Goal: Information Seeking & Learning: Check status

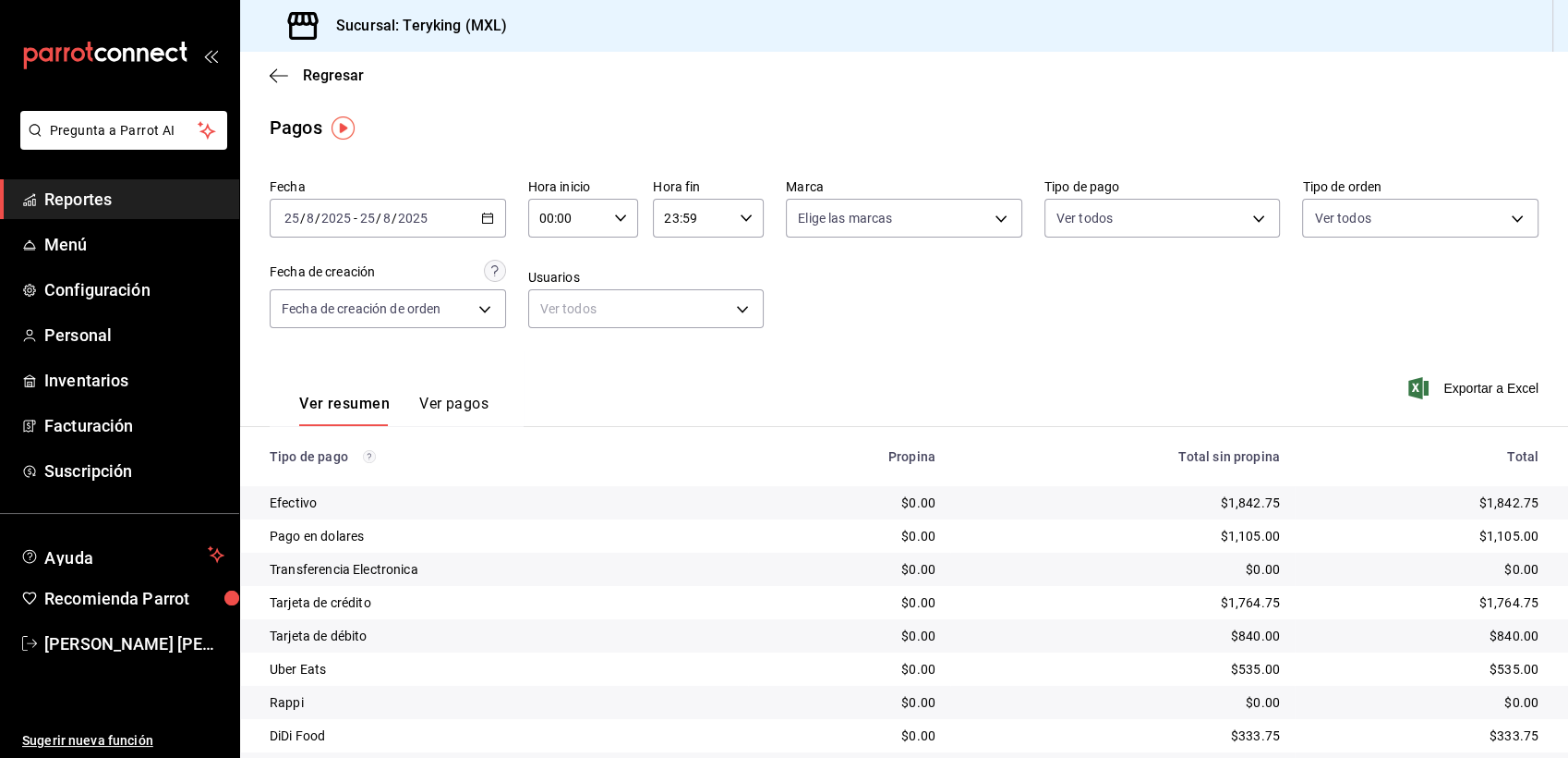
click at [80, 196] on span "Reportes" at bounding box center [134, 198] width 180 height 25
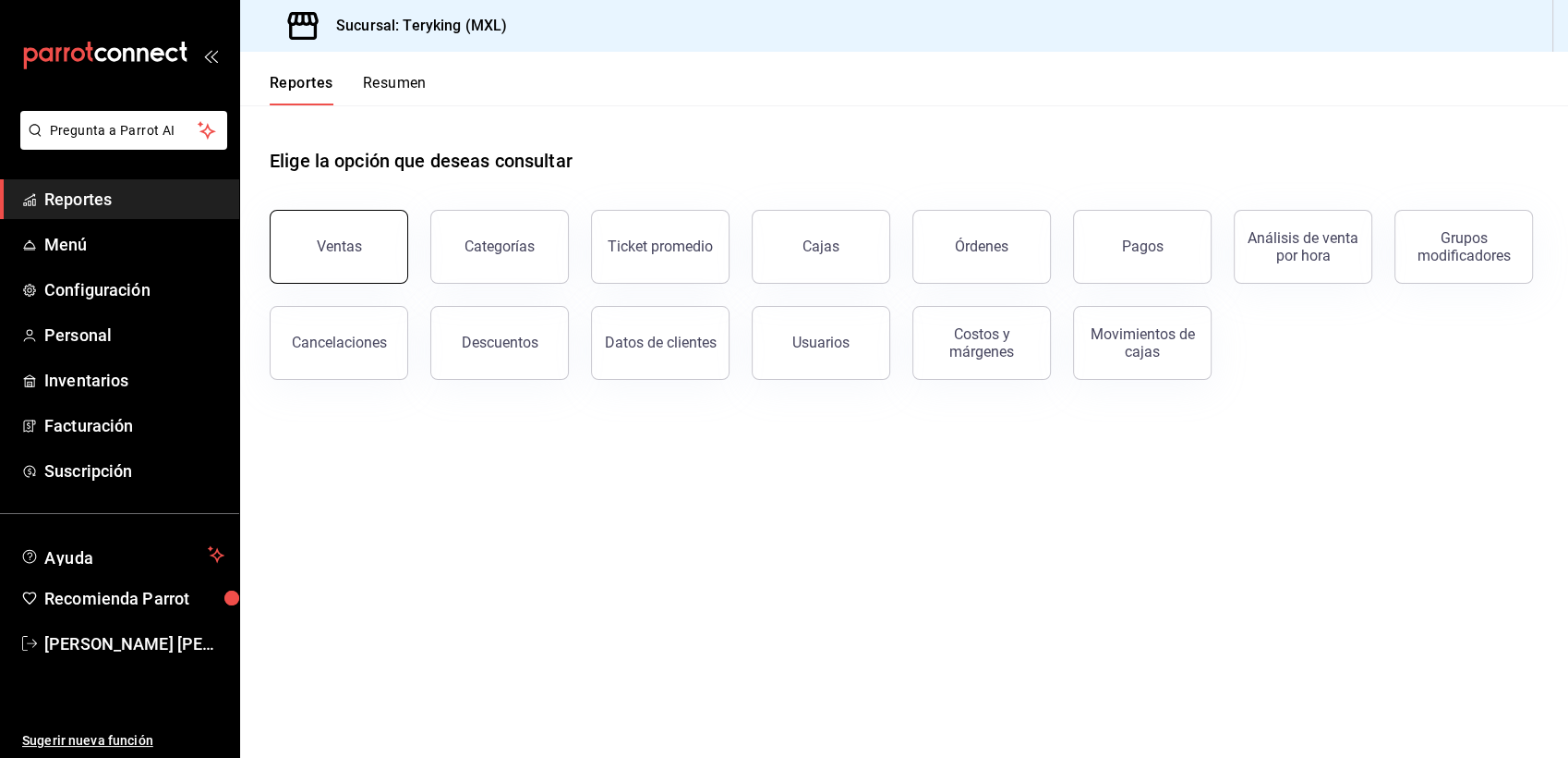
click at [303, 263] on button "Ventas" at bounding box center [339, 246] width 139 height 74
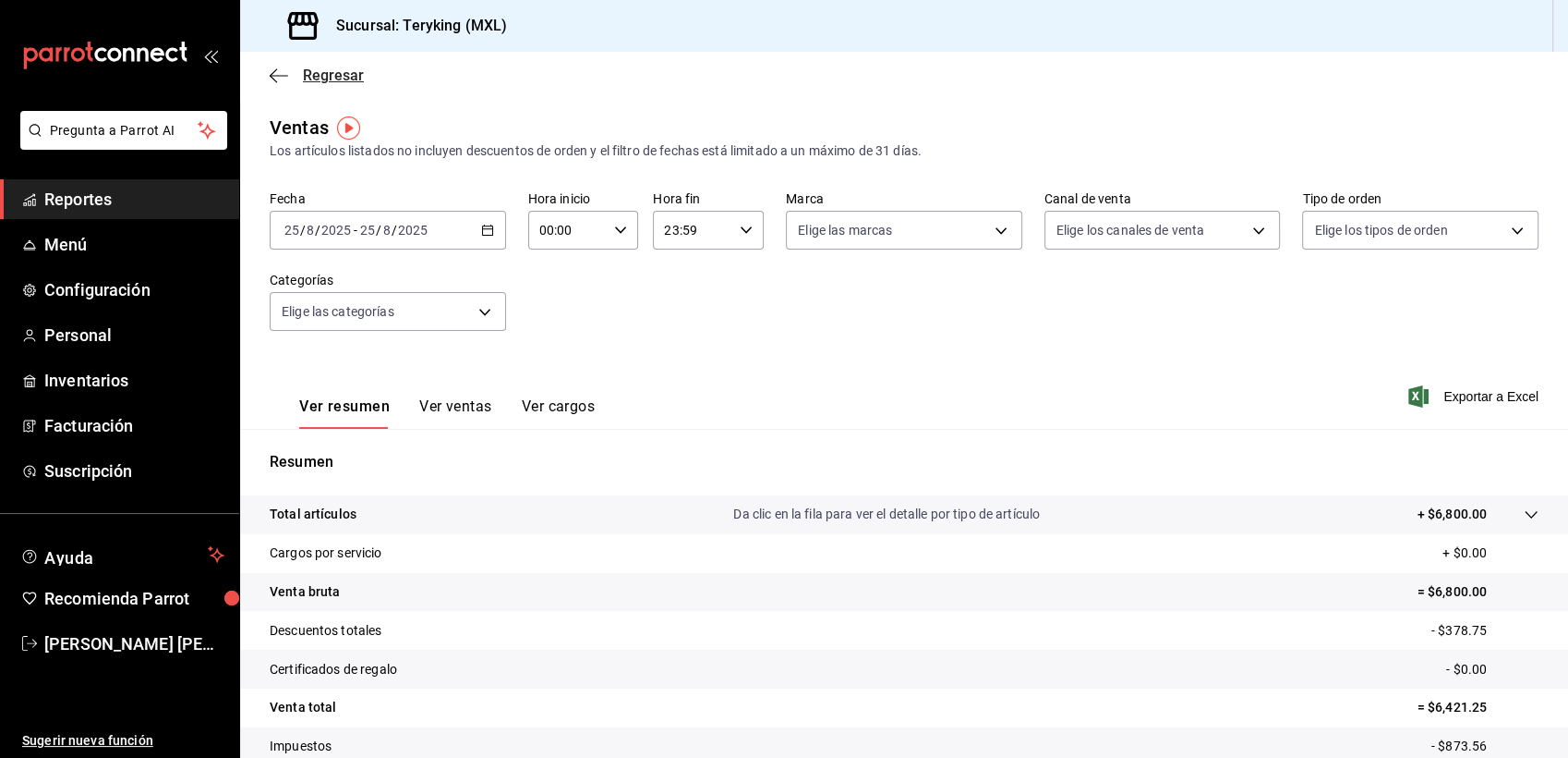
click at [321, 80] on span "Regresar" at bounding box center [333, 75] width 61 height 18
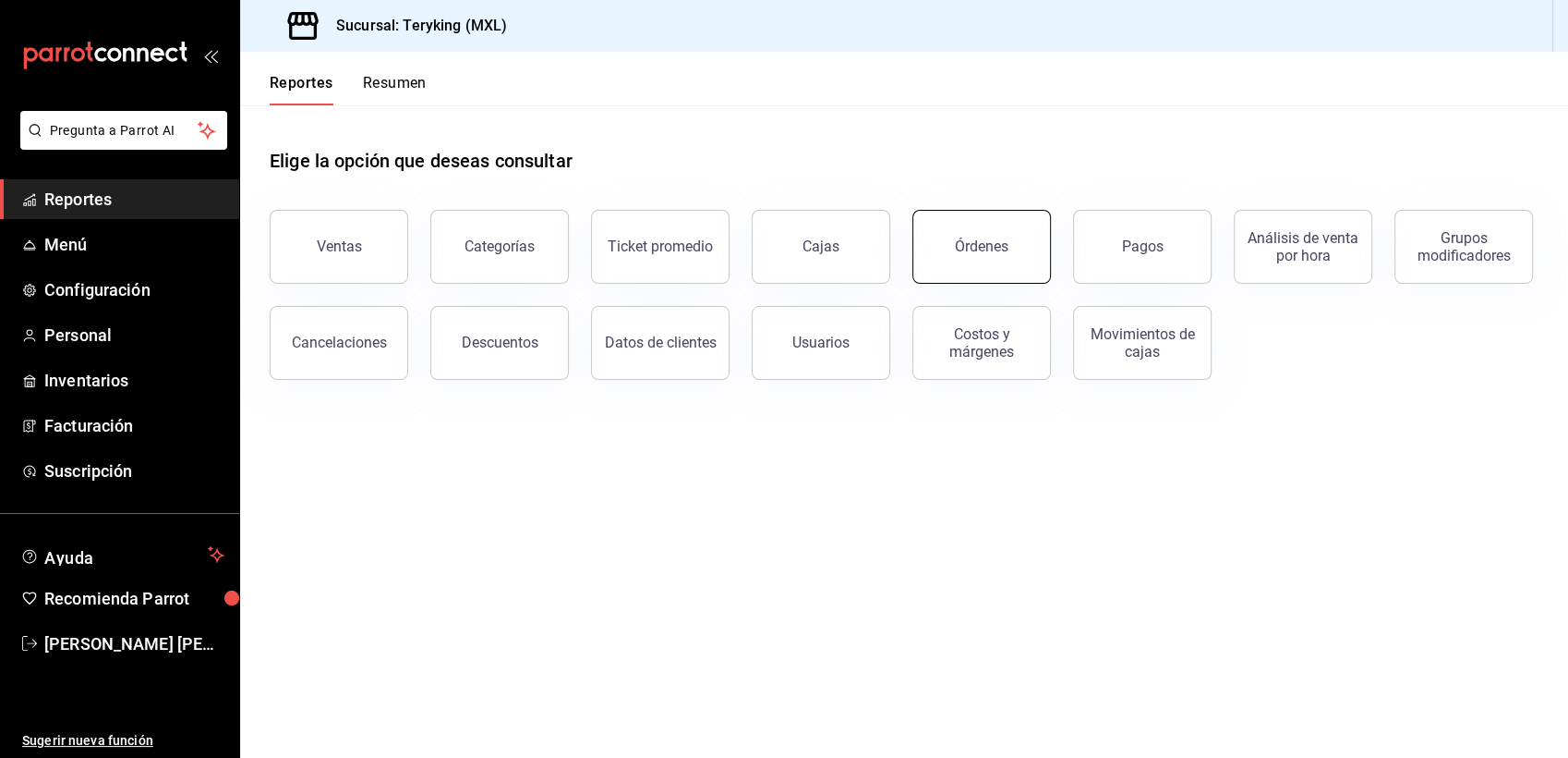
click at [1001, 245] on div "Órdenes" at bounding box center [982, 246] width 54 height 18
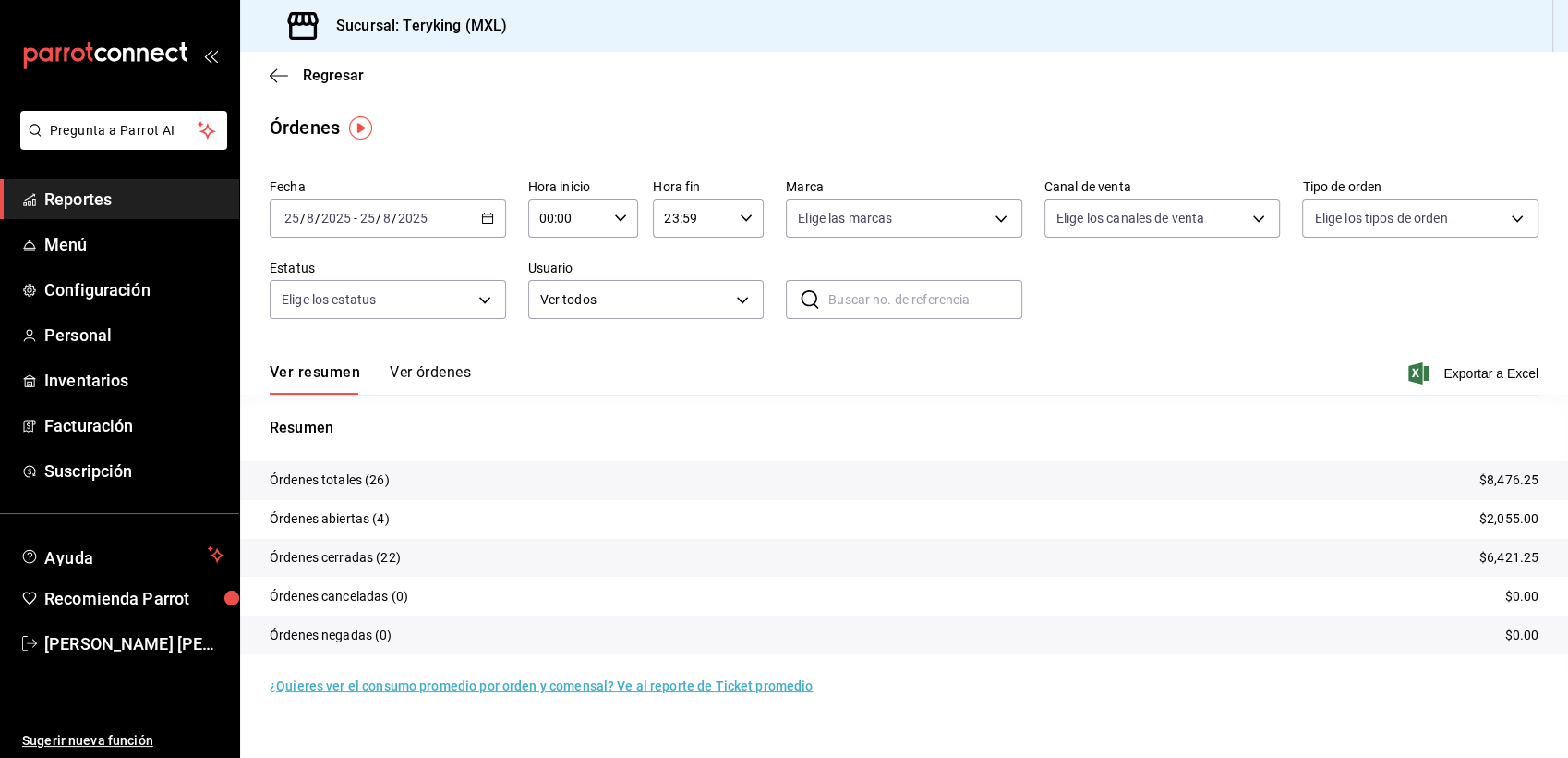
click at [419, 370] on button "Ver órdenes" at bounding box center [431, 379] width 82 height 32
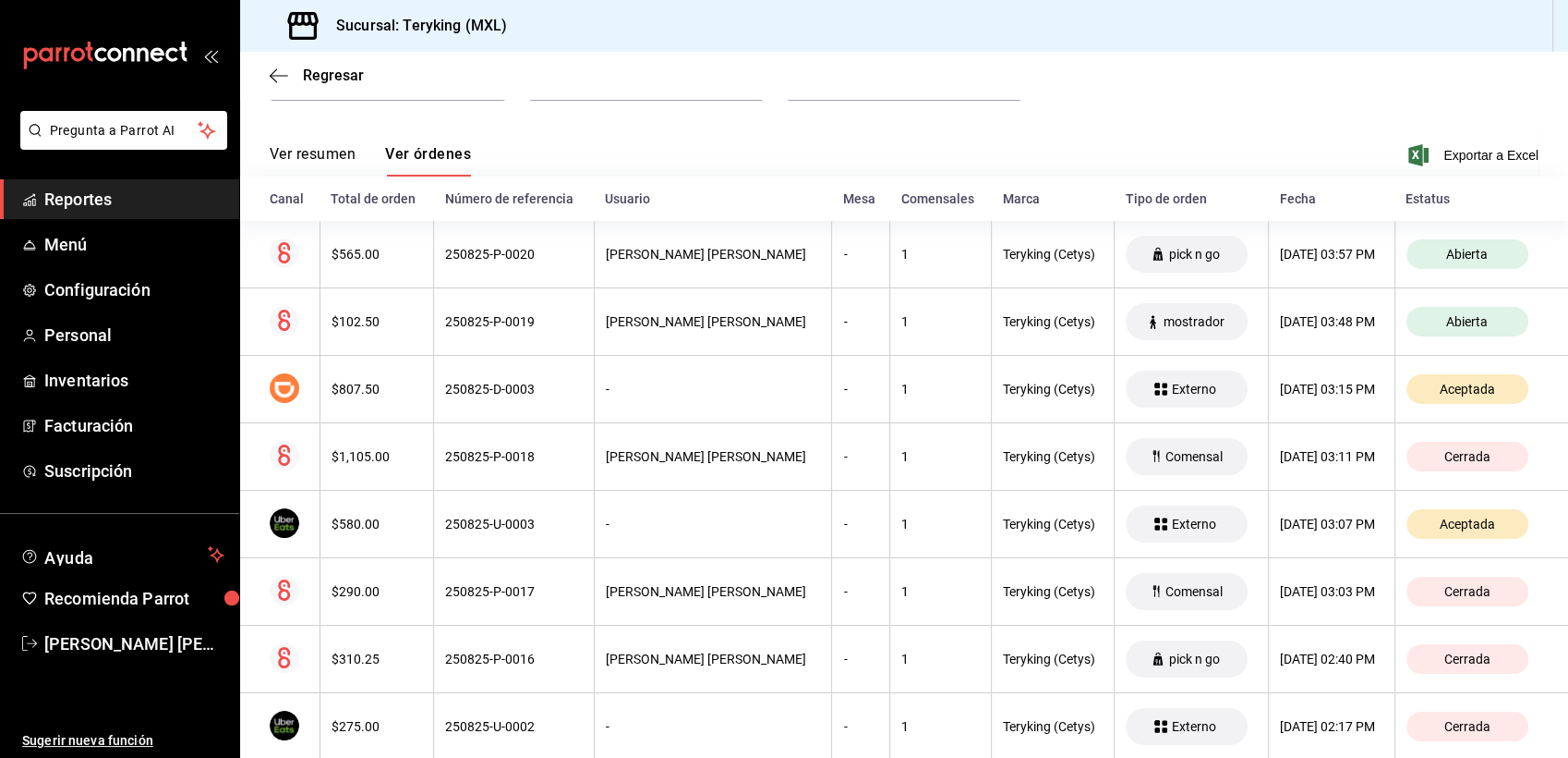
scroll to position [274, 0]
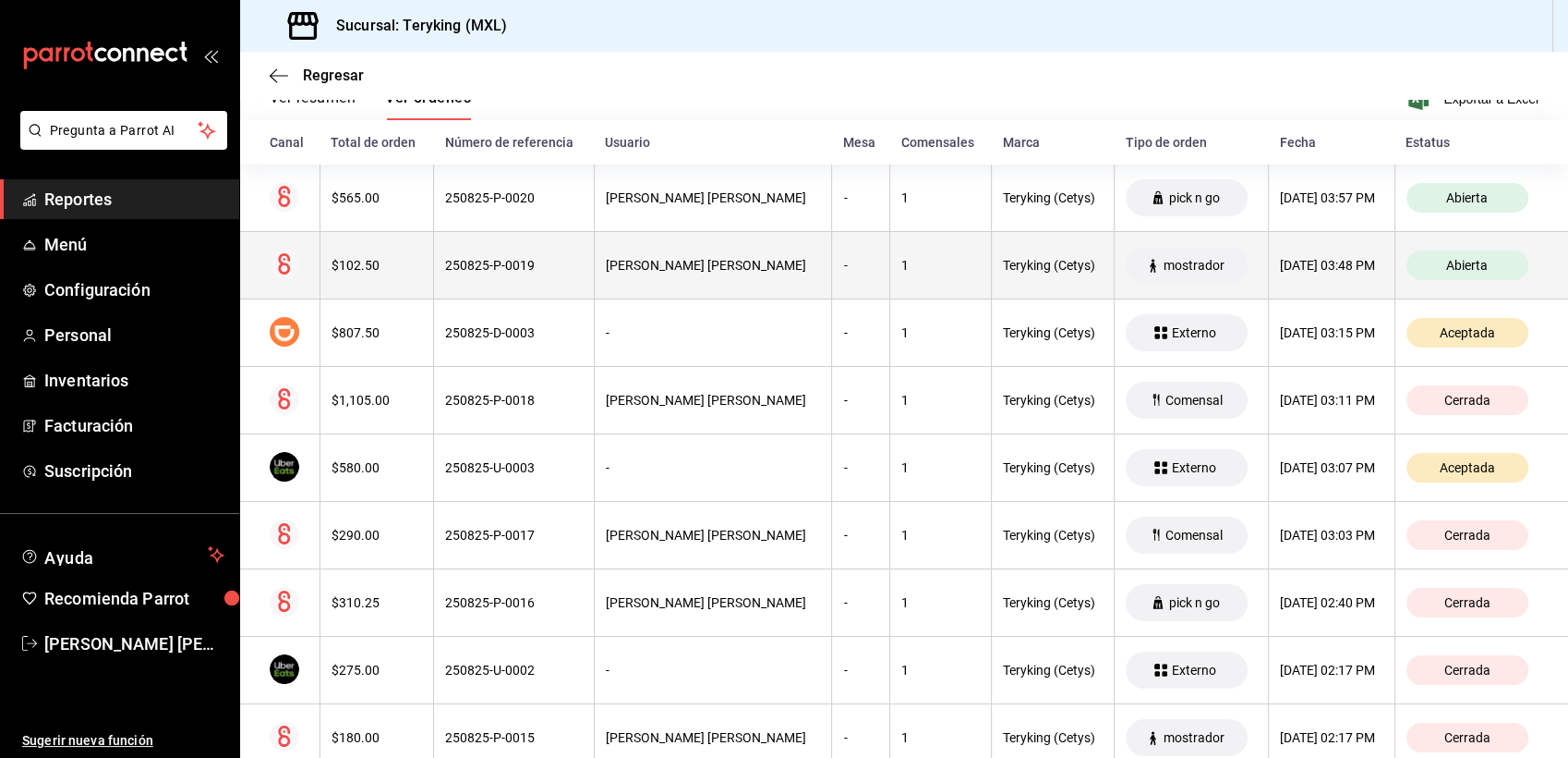
click at [653, 256] on th "[PERSON_NAME] [PERSON_NAME]" at bounding box center [712, 265] width 238 height 68
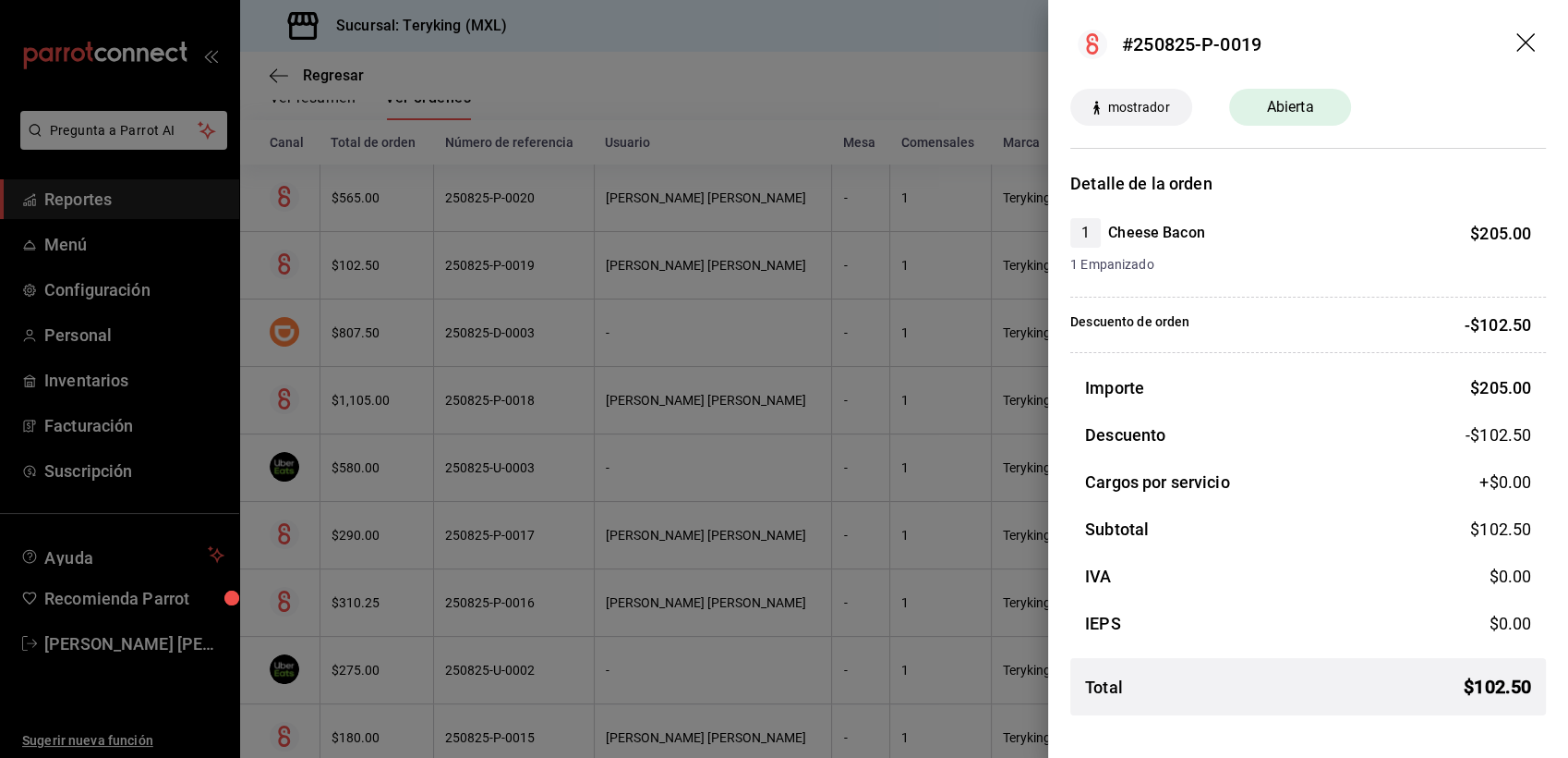
click at [746, 77] on div at bounding box center [784, 379] width 1568 height 758
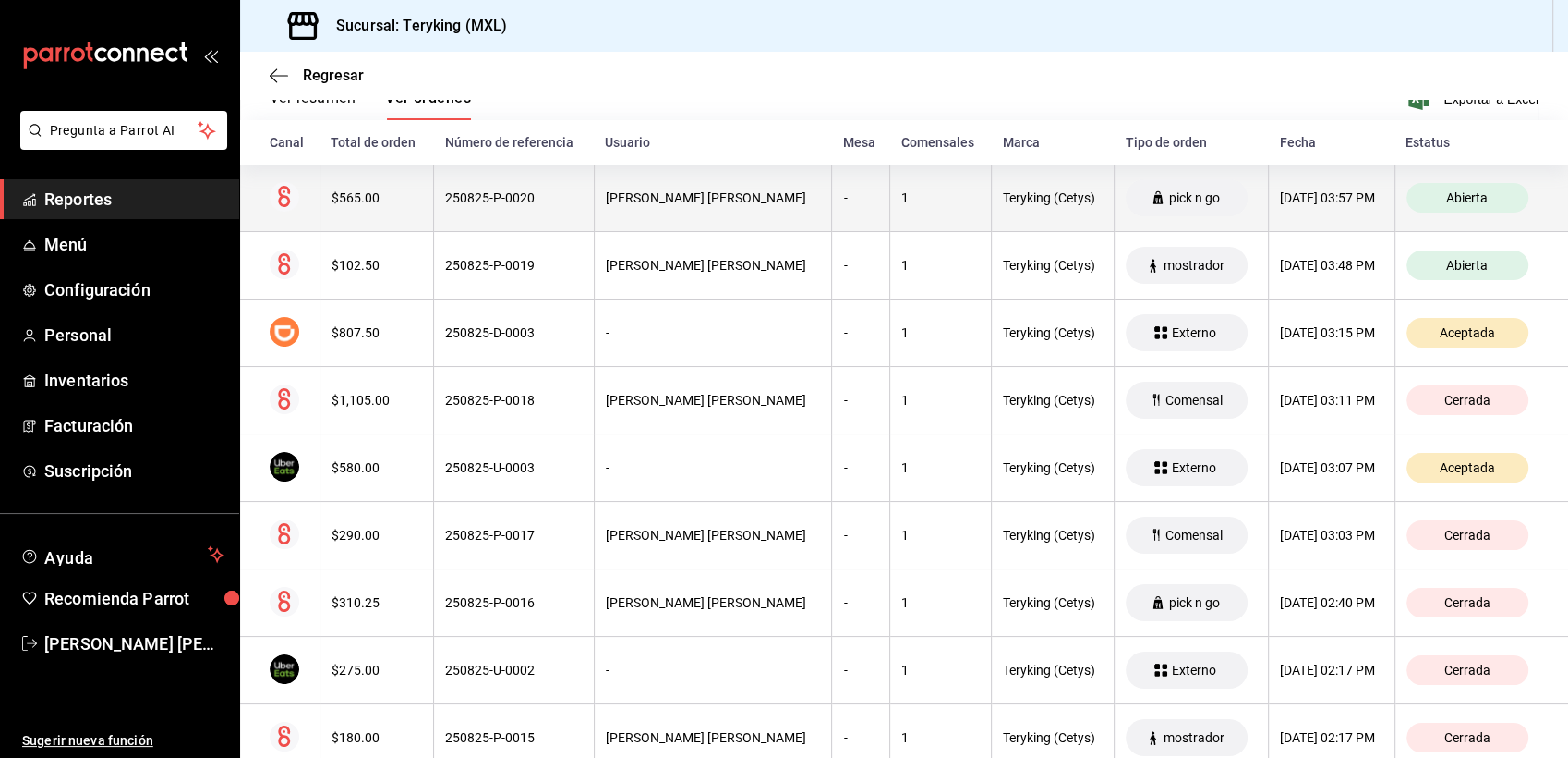
click at [554, 197] on div "250825-P-0020" at bounding box center [514, 197] width 138 height 15
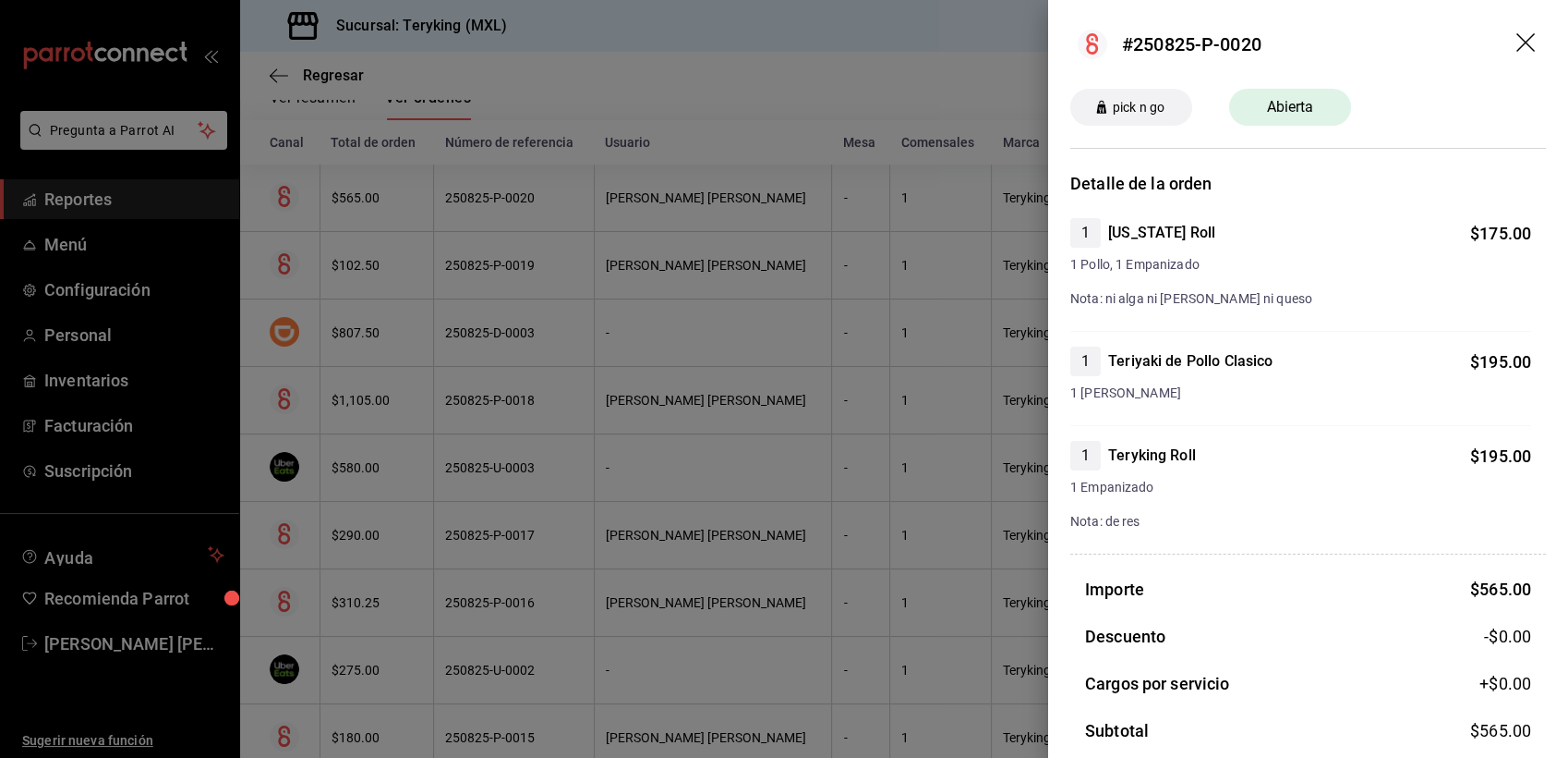
click at [606, 66] on div at bounding box center [784, 379] width 1568 height 758
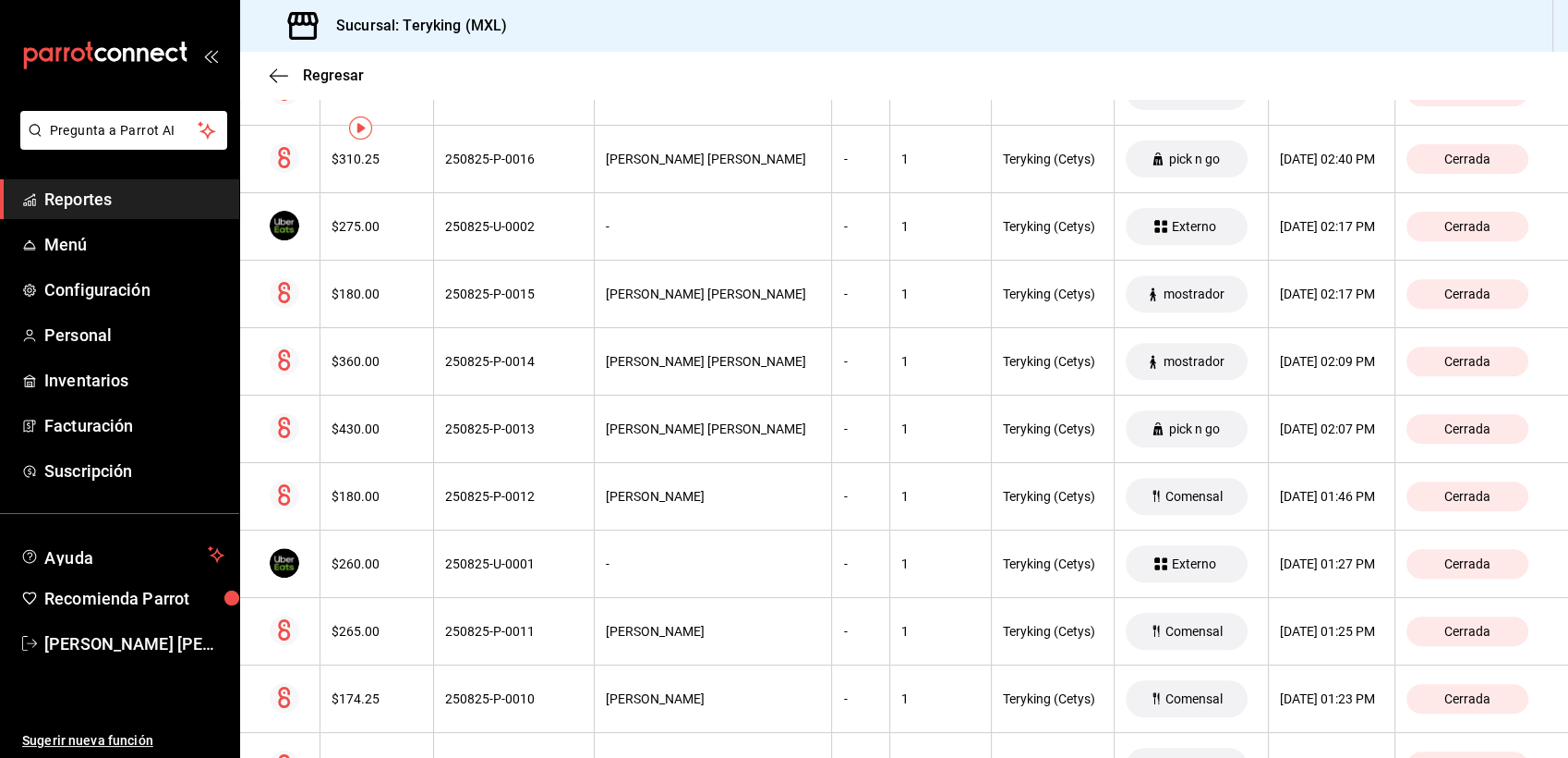
scroll to position [0, 0]
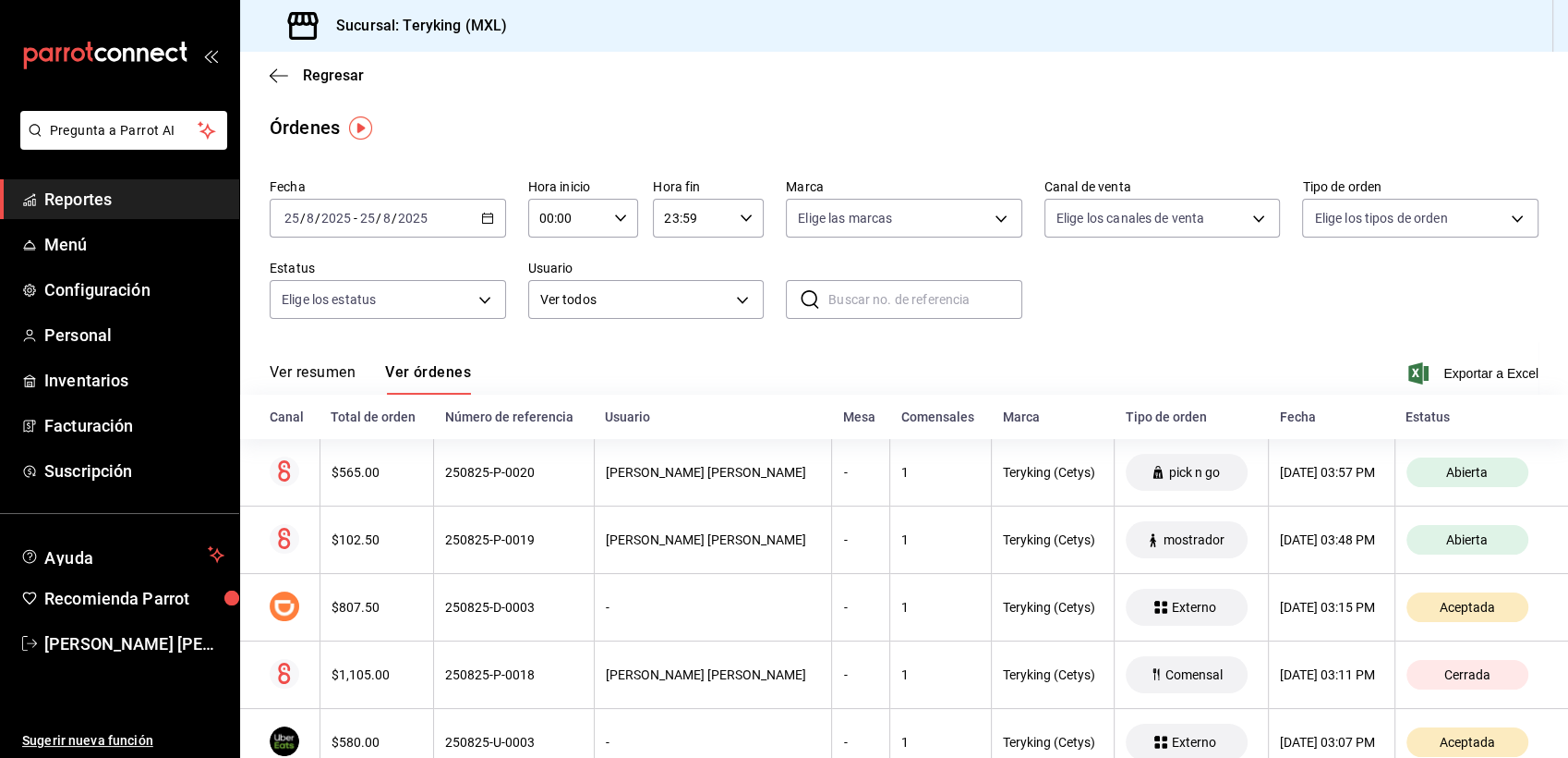
click at [64, 196] on span "Reportes" at bounding box center [134, 198] width 180 height 25
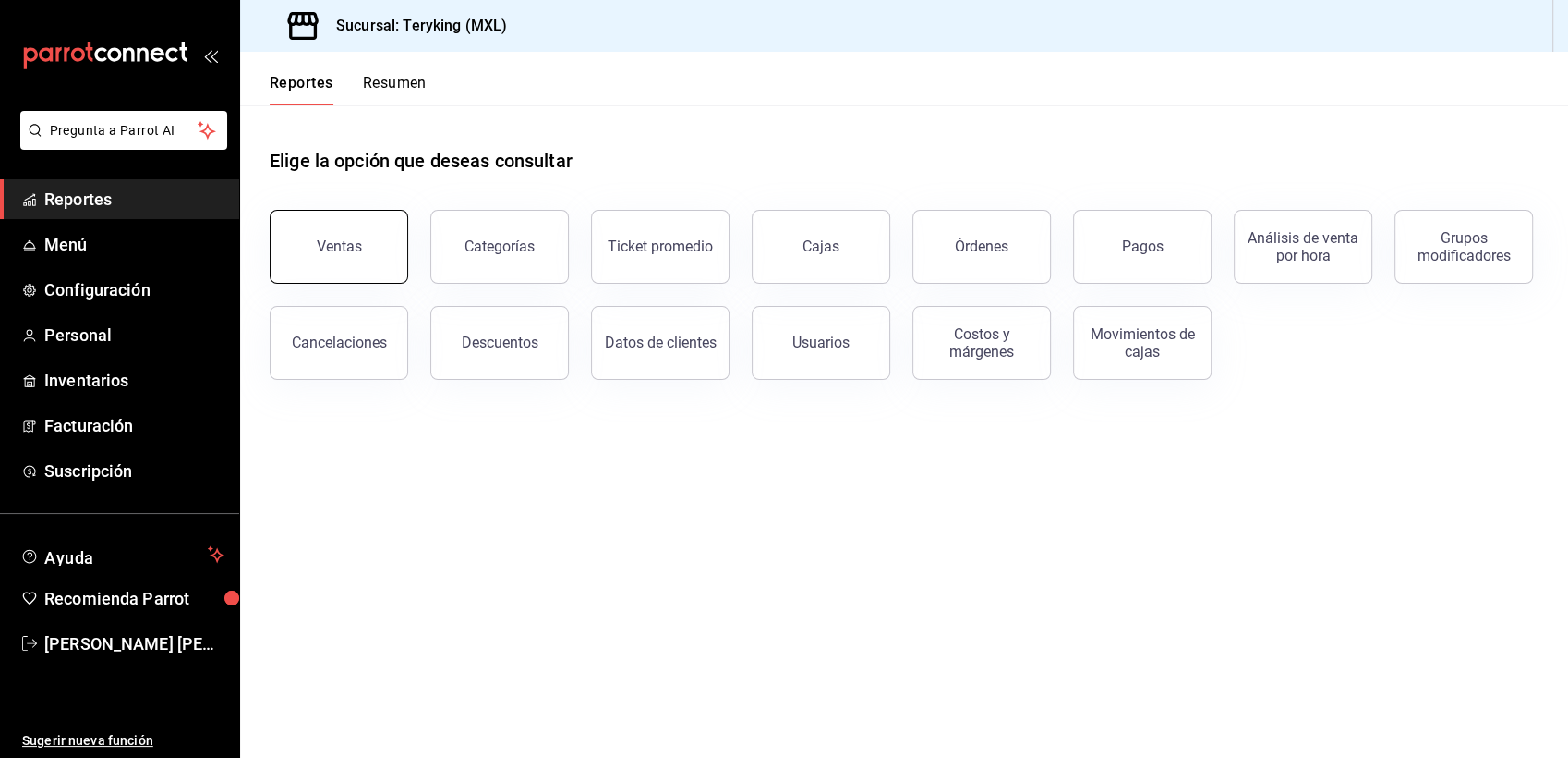
click at [382, 256] on button "Ventas" at bounding box center [339, 246] width 139 height 74
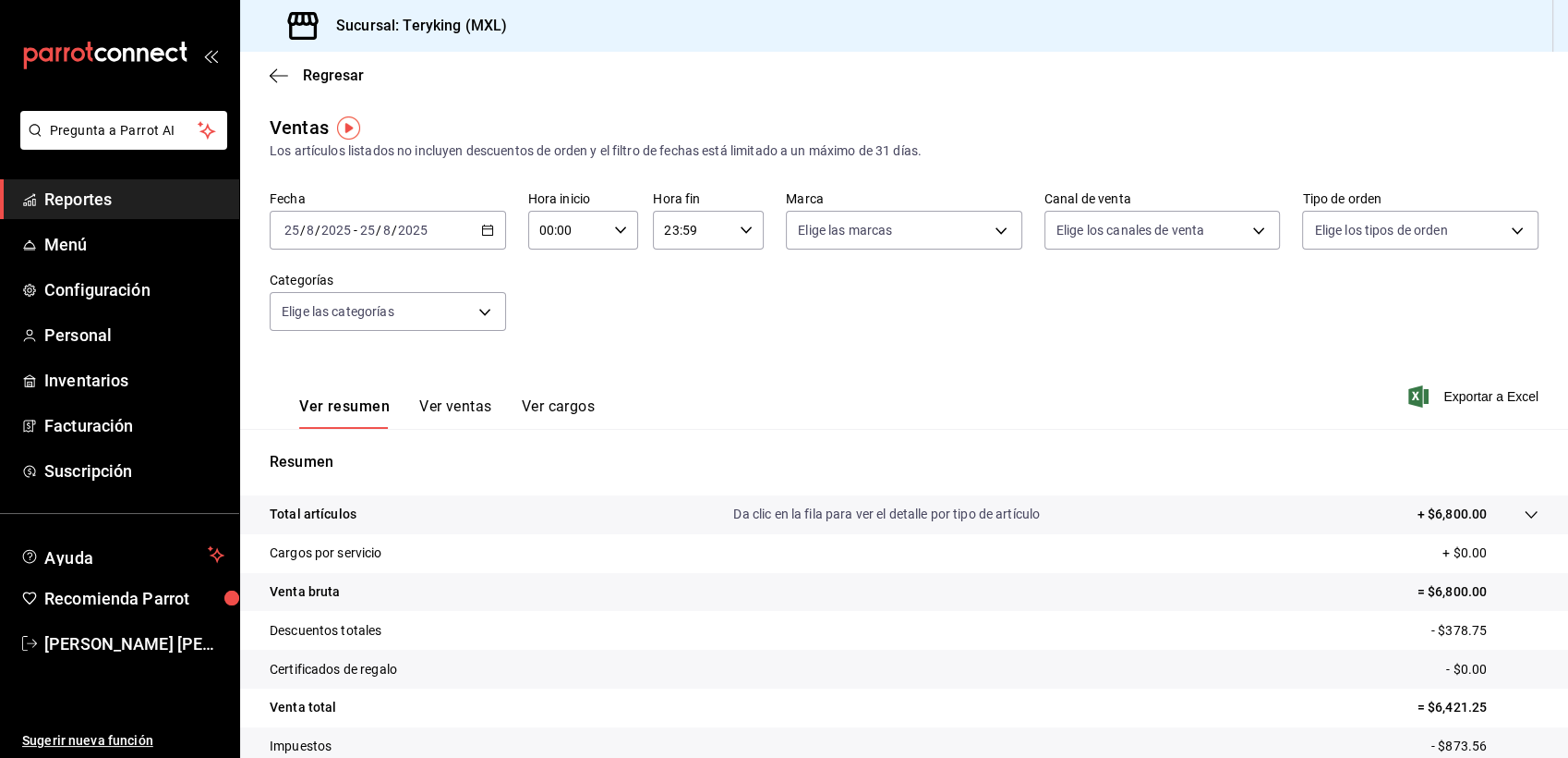
click at [65, 196] on span "Reportes" at bounding box center [134, 198] width 180 height 25
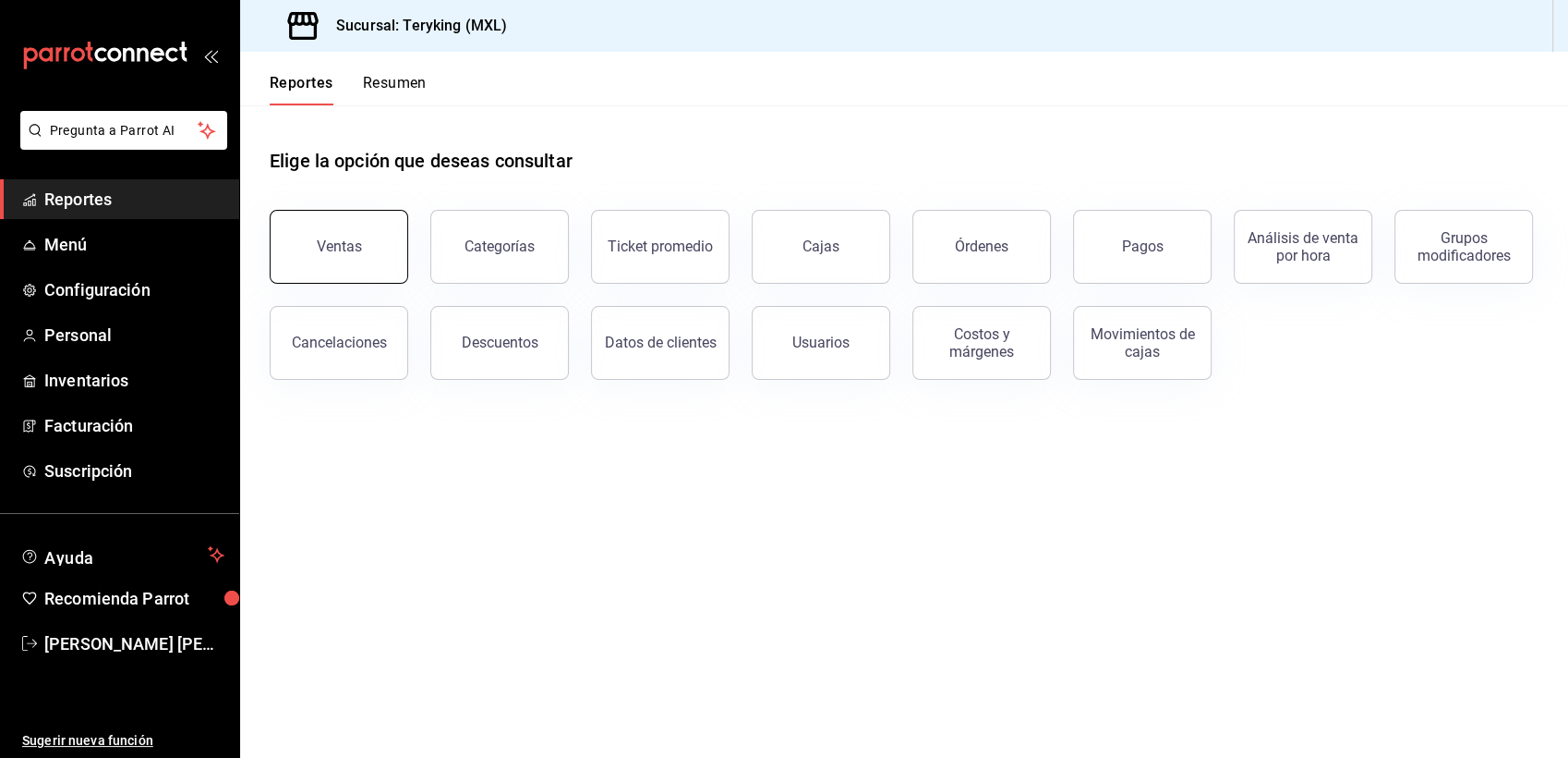
click at [349, 257] on button "Ventas" at bounding box center [339, 246] width 139 height 74
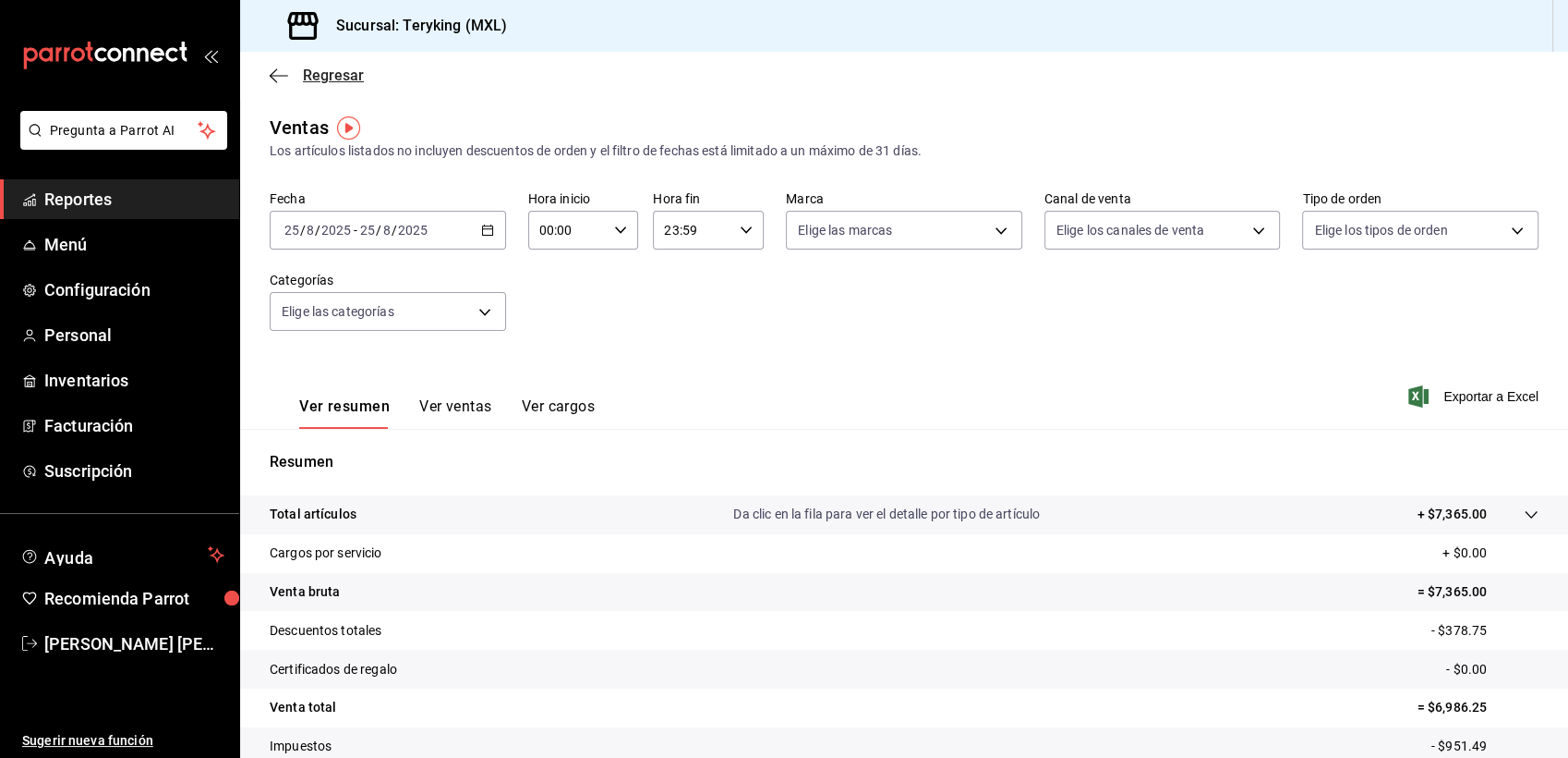
click at [328, 80] on span "Regresar" at bounding box center [333, 75] width 61 height 18
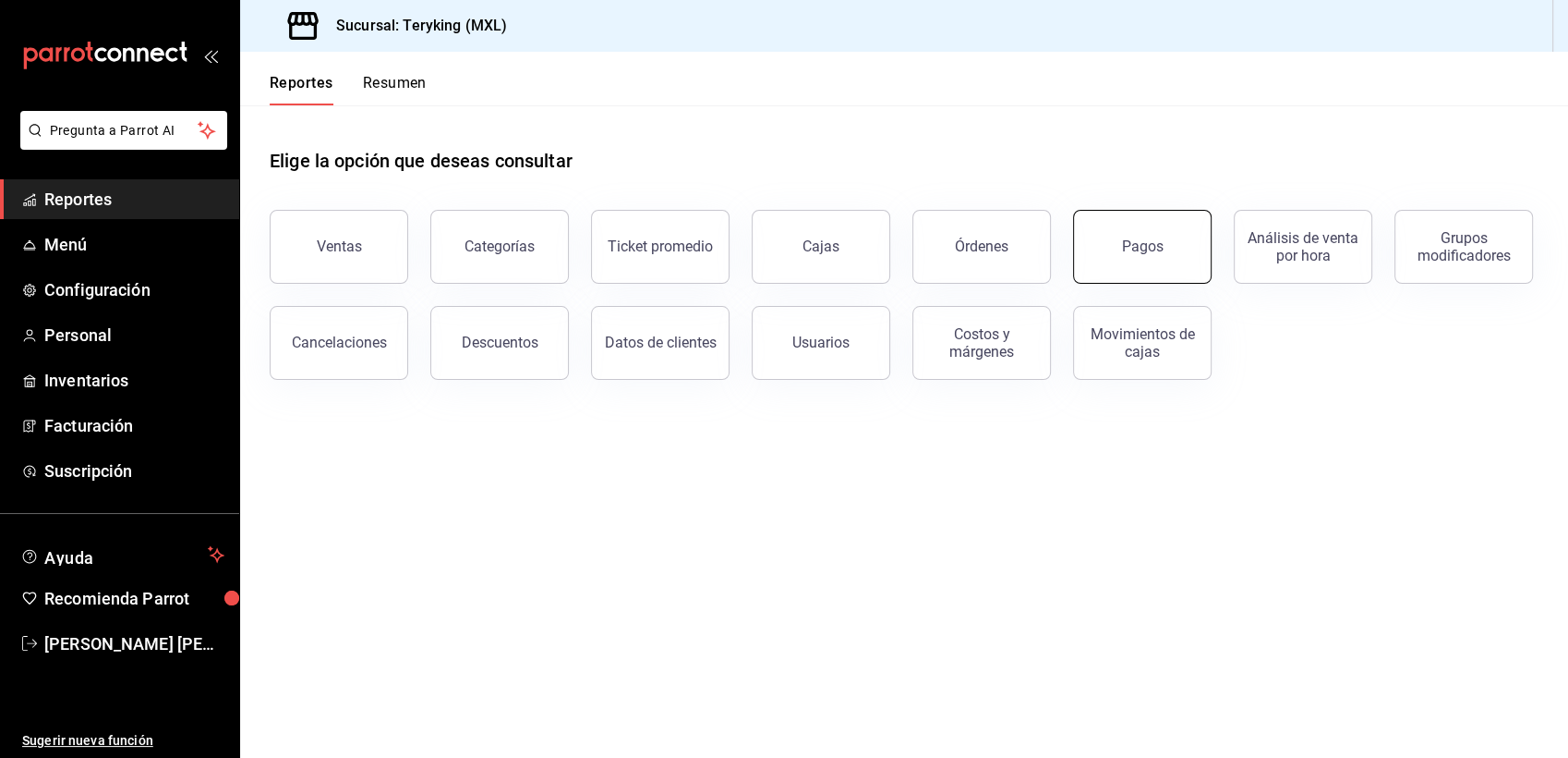
click at [1152, 259] on button "Pagos" at bounding box center [1143, 246] width 139 height 74
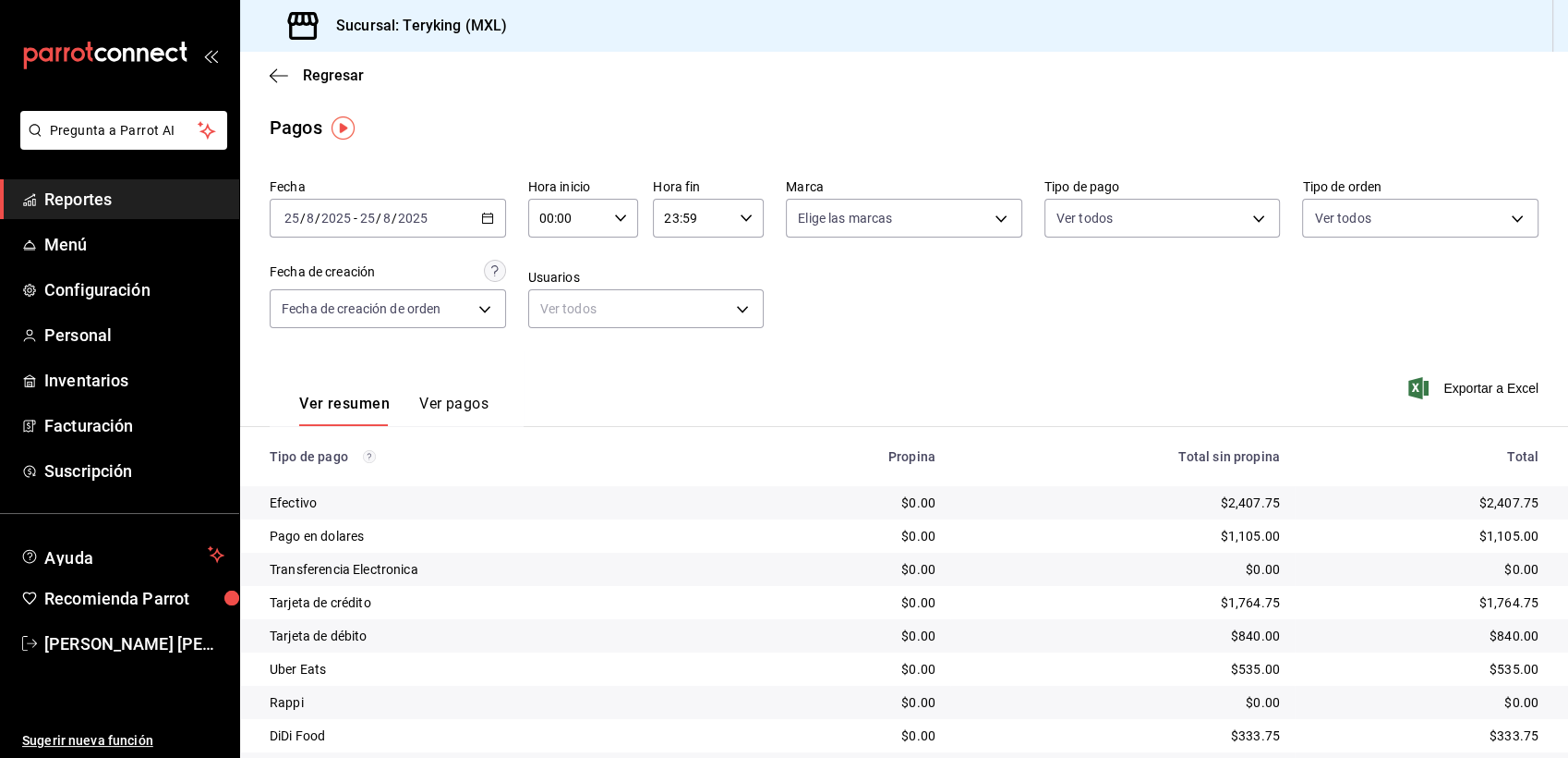
click at [73, 208] on span "Reportes" at bounding box center [134, 198] width 180 height 25
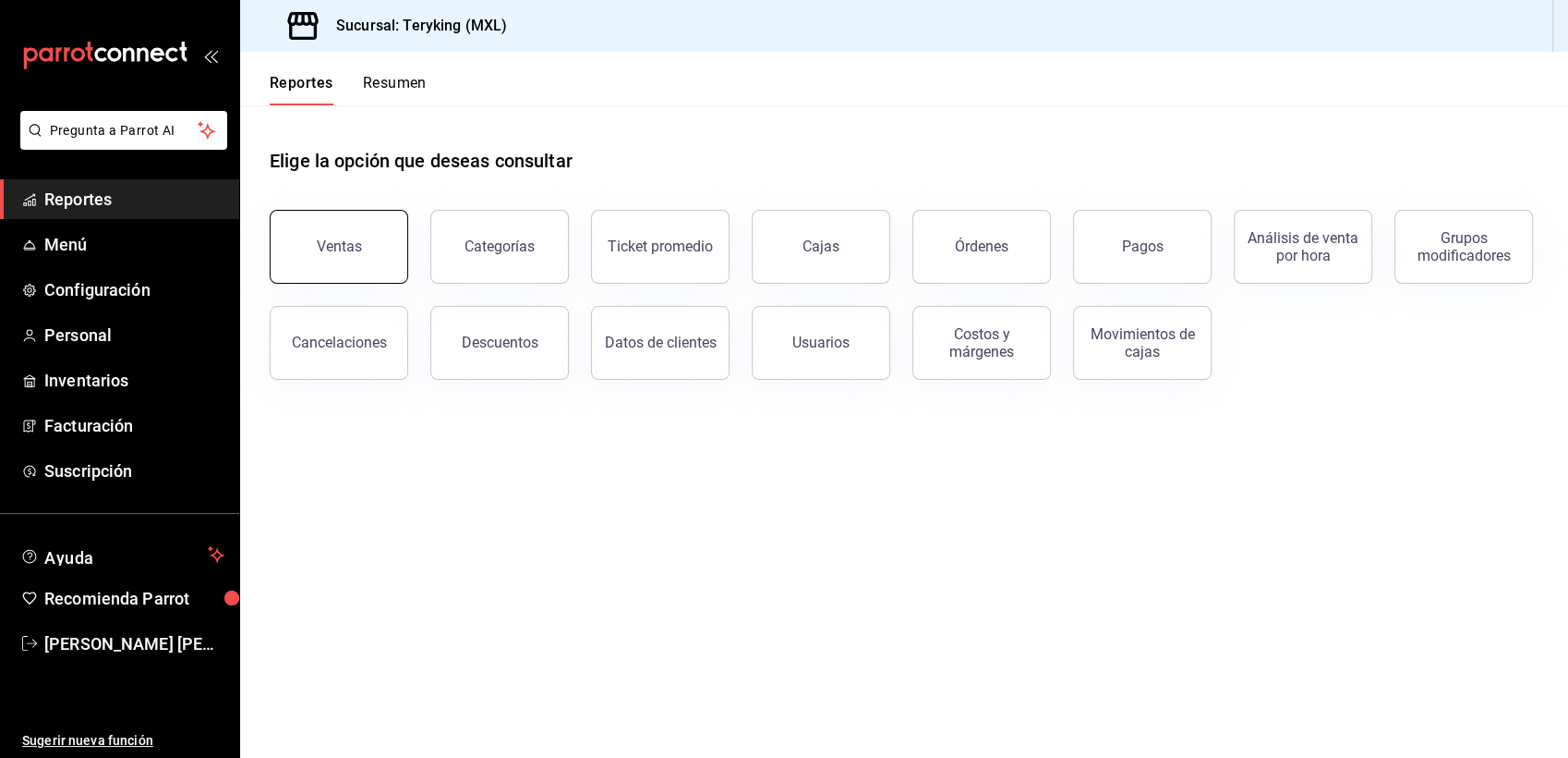
click at [382, 243] on button "Ventas" at bounding box center [339, 246] width 139 height 74
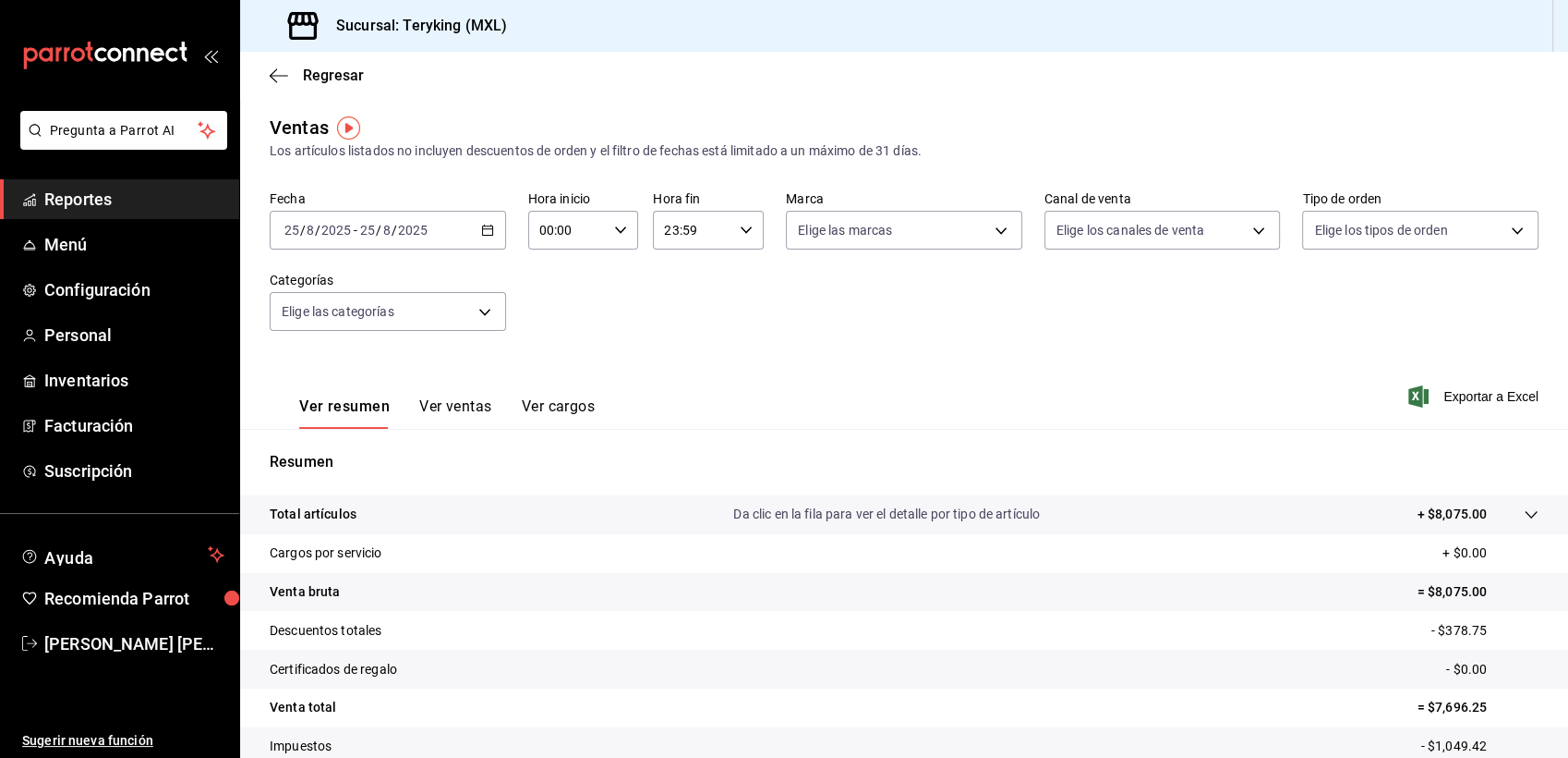
click at [89, 193] on span "Reportes" at bounding box center [134, 198] width 180 height 25
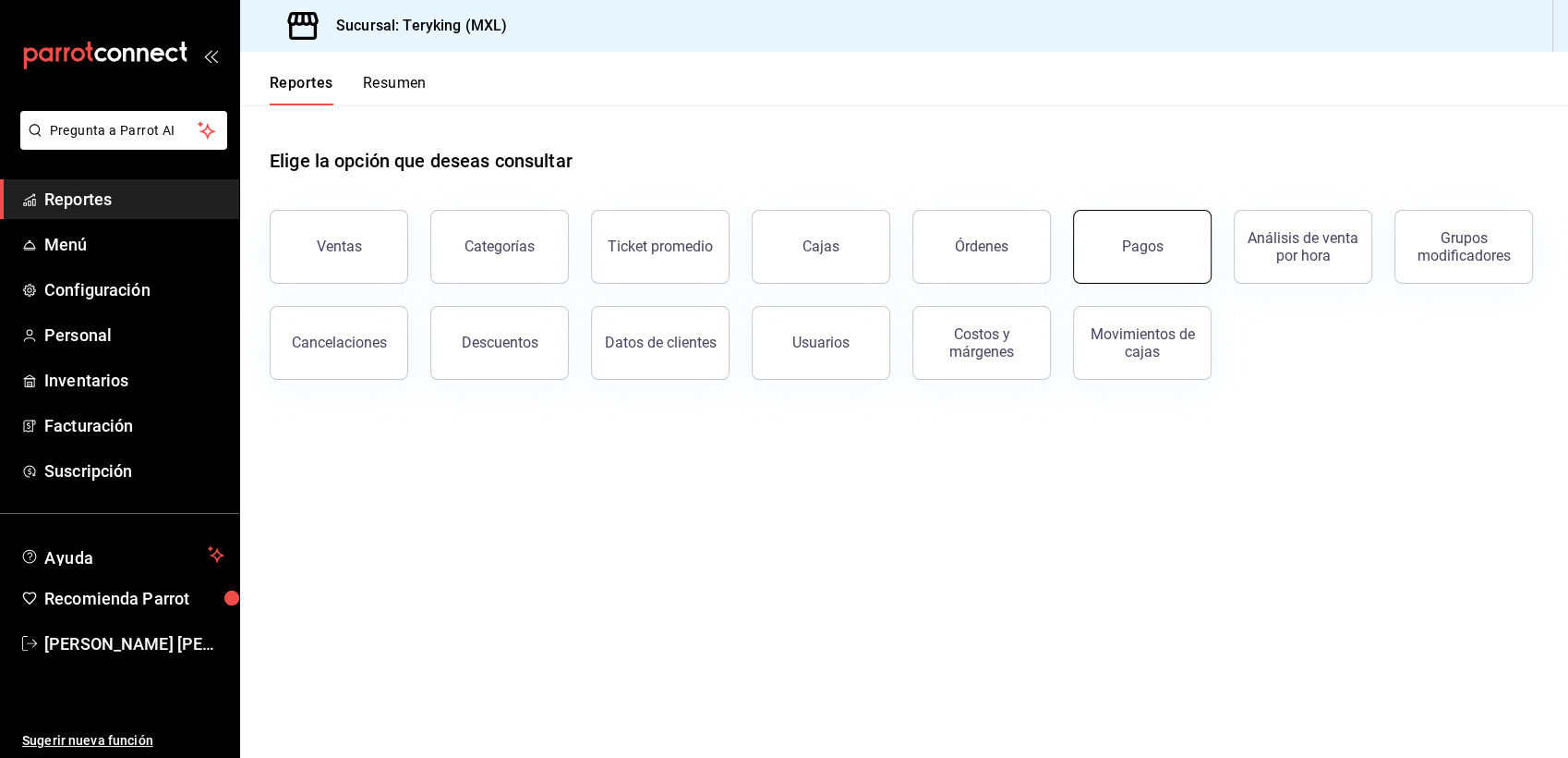
click at [1136, 232] on button "Pagos" at bounding box center [1143, 246] width 139 height 74
